Goal: Task Accomplishment & Management: Use online tool/utility

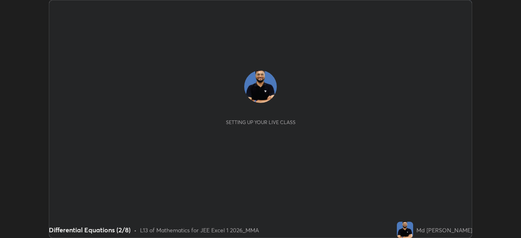
scroll to position [238, 520]
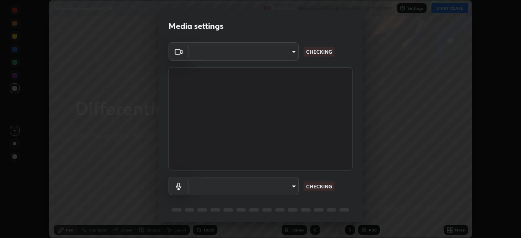
type input "119f56cd3221aa741ff86ef3c15b45e11b875c70691a8bbf6b5e475350e28a87"
type input "c646bd0a84963ef75d7e75e16448b8f047285210e5b37cf02f81b0c24ed99837"
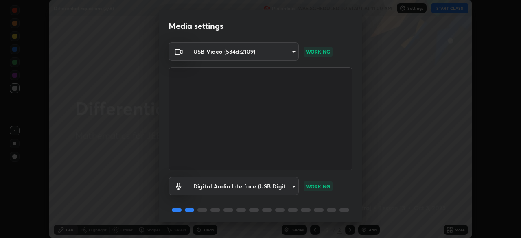
scroll to position [29, 0]
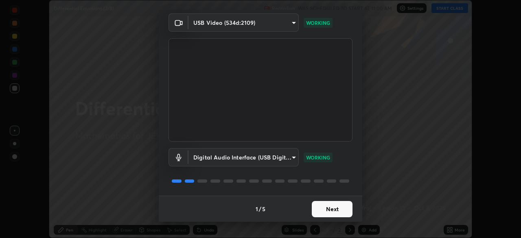
click at [316, 206] on button "Next" at bounding box center [332, 209] width 41 height 16
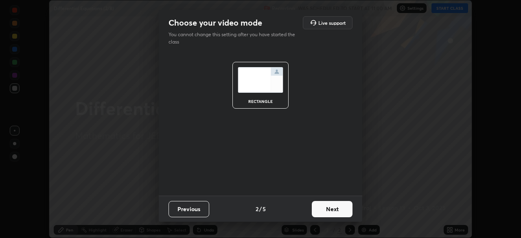
click at [316, 208] on button "Next" at bounding box center [332, 209] width 41 height 16
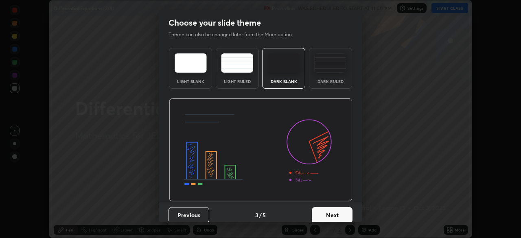
click at [317, 209] on button "Next" at bounding box center [332, 215] width 41 height 16
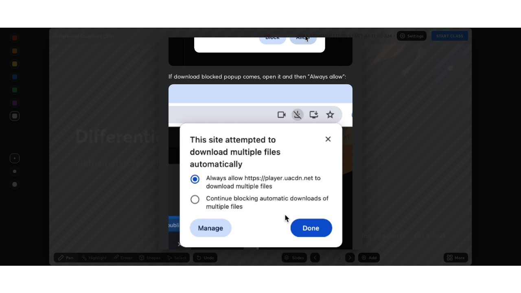
scroll to position [195, 0]
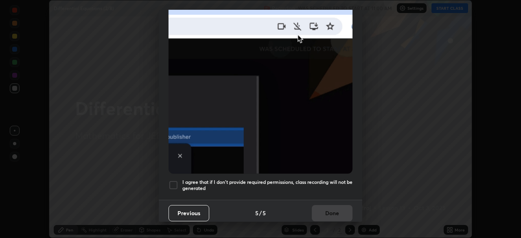
click at [289, 179] on h5 "I agree that if I don't provide required permissions, class recording will not …" at bounding box center [267, 185] width 170 height 13
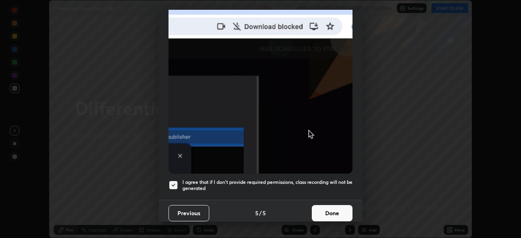
click at [317, 208] on button "Done" at bounding box center [332, 213] width 41 height 16
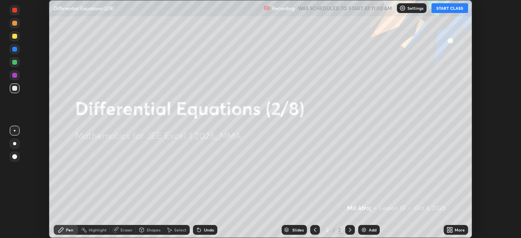
click at [448, 229] on icon at bounding box center [448, 228] width 2 height 2
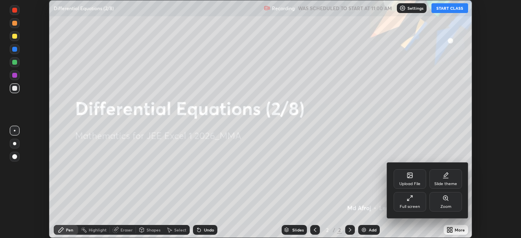
click at [409, 200] on icon at bounding box center [409, 198] width 7 height 7
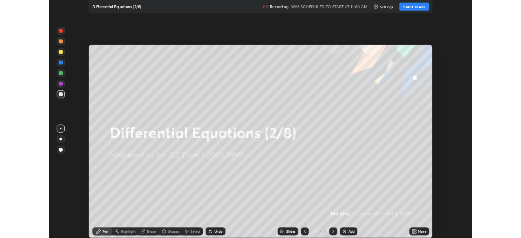
scroll to position [293, 521]
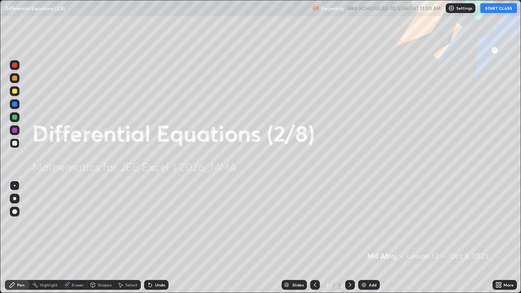
click at [494, 6] on button "START CLASS" at bounding box center [498, 8] width 37 height 10
click at [457, 238] on div "Slides 2 / 2 Add" at bounding box center [330, 285] width 324 height 16
click at [365, 238] on img at bounding box center [363, 285] width 7 height 7
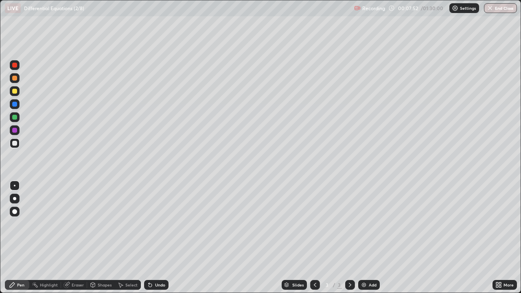
click at [14, 92] on div at bounding box center [14, 91] width 5 height 5
click at [158, 238] on div "Undo" at bounding box center [160, 285] width 10 height 4
click at [155, 238] on div "Undo" at bounding box center [160, 285] width 10 height 4
click at [153, 238] on div "Undo" at bounding box center [156, 285] width 24 height 10
click at [369, 238] on div "Add" at bounding box center [373, 285] width 8 height 4
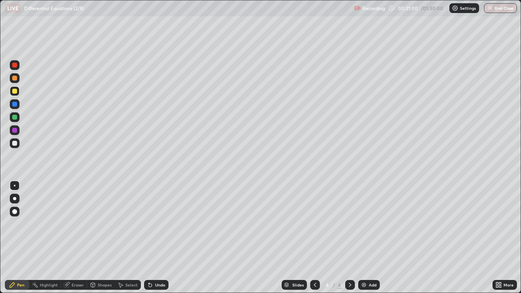
click at [153, 238] on div "Undo" at bounding box center [156, 285] width 24 height 10
click at [156, 238] on div "Undo" at bounding box center [156, 285] width 24 height 10
click at [366, 238] on div "Add" at bounding box center [369, 285] width 22 height 10
click at [369, 238] on div "Add" at bounding box center [373, 285] width 8 height 4
click at [15, 118] on div at bounding box center [14, 117] width 5 height 5
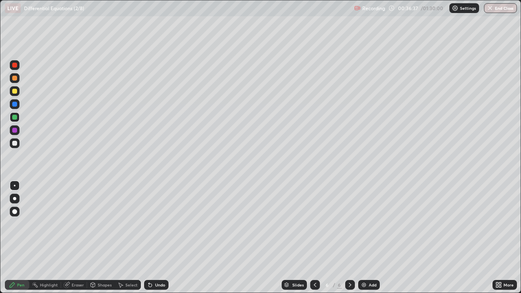
click at [15, 104] on div at bounding box center [14, 104] width 5 height 5
click at [124, 238] on div "Select" at bounding box center [128, 285] width 26 height 10
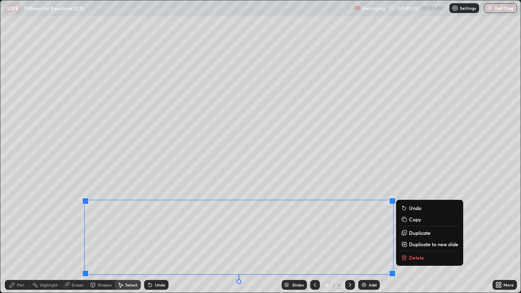
click at [419, 238] on p "Duplicate to new slide" at bounding box center [433, 244] width 49 height 7
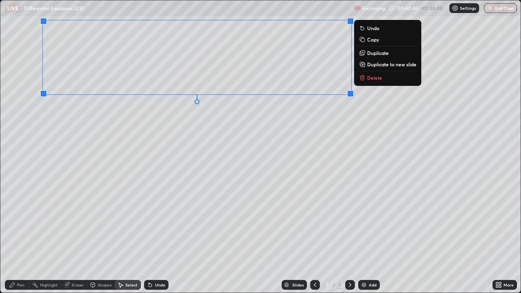
click at [15, 238] on icon at bounding box center [12, 285] width 7 height 7
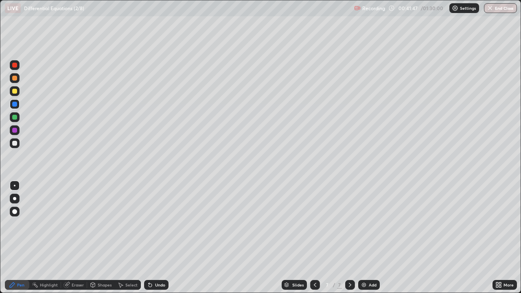
click at [159, 238] on div "Undo" at bounding box center [160, 285] width 10 height 4
click at [157, 238] on div "Undo" at bounding box center [160, 285] width 10 height 4
click at [156, 238] on div "Undo" at bounding box center [156, 285] width 24 height 10
click at [315, 238] on icon at bounding box center [315, 285] width 7 height 7
click at [312, 238] on icon at bounding box center [315, 285] width 7 height 7
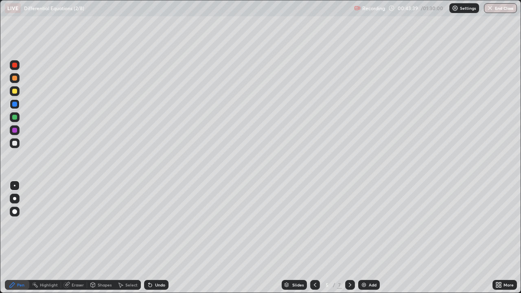
click at [349, 238] on icon at bounding box center [350, 285] width 7 height 7
click at [366, 238] on div "Add" at bounding box center [369, 285] width 22 height 10
click at [14, 91] on div at bounding box center [14, 91] width 5 height 5
click at [156, 238] on div "Undo" at bounding box center [156, 285] width 24 height 10
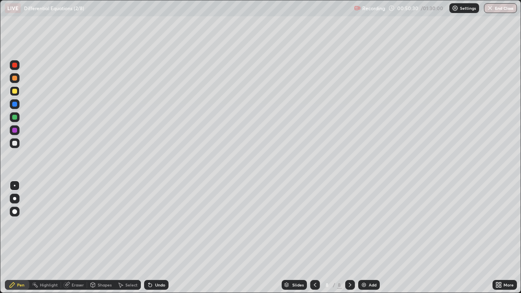
click at [152, 238] on div "Undo" at bounding box center [155, 285] width 28 height 16
click at [310, 238] on div at bounding box center [315, 285] width 10 height 10
click at [314, 238] on icon at bounding box center [315, 285] width 7 height 7
click at [310, 238] on div at bounding box center [315, 285] width 10 height 10
click at [314, 238] on icon at bounding box center [315, 285] width 7 height 7
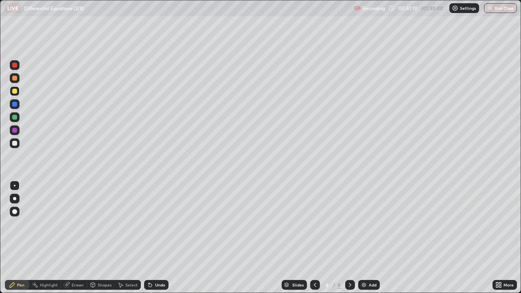
click at [349, 238] on icon at bounding box center [350, 285] width 7 height 7
click at [349, 238] on div at bounding box center [350, 285] width 10 height 16
click at [349, 238] on div at bounding box center [350, 285] width 10 height 10
click at [369, 238] on div "Add" at bounding box center [373, 285] width 8 height 4
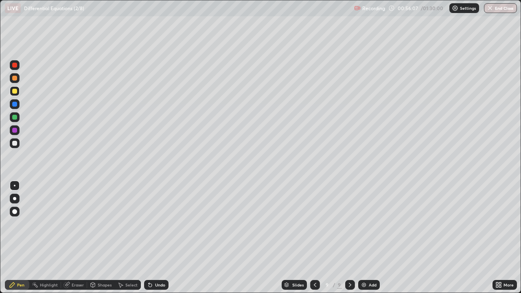
click at [151, 238] on icon at bounding box center [150, 285] width 7 height 7
click at [153, 238] on div "Undo" at bounding box center [156, 285] width 24 height 10
click at [158, 238] on div "Undo" at bounding box center [160, 285] width 10 height 4
click at [314, 238] on icon at bounding box center [315, 285] width 7 height 7
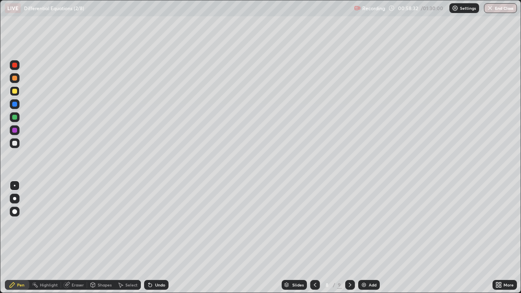
click at [349, 238] on icon at bounding box center [350, 285] width 7 height 7
click at [362, 238] on div "Add" at bounding box center [369, 285] width 22 height 10
click at [503, 9] on button "End Class" at bounding box center [500, 8] width 33 height 10
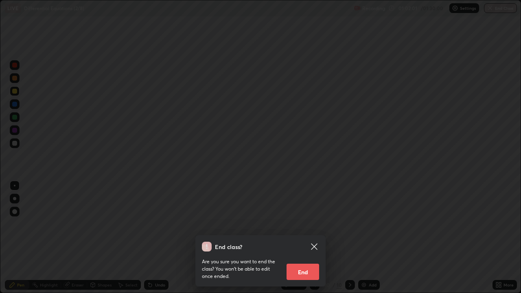
click at [303, 238] on button "End" at bounding box center [302, 272] width 33 height 16
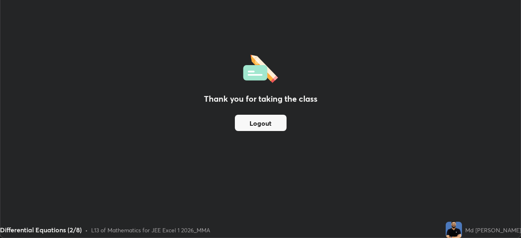
scroll to position [40446, 40164]
